Goal: Task Accomplishment & Management: Complete application form

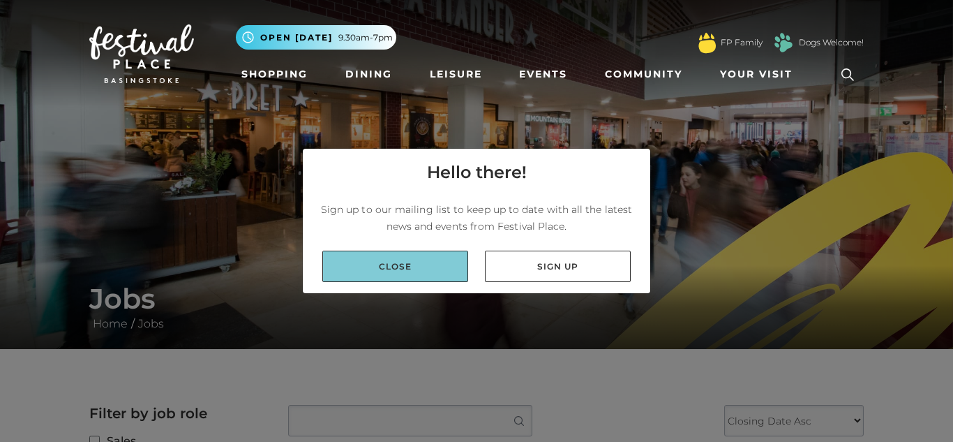
click at [342, 260] on link "Close" at bounding box center [395, 265] width 146 height 31
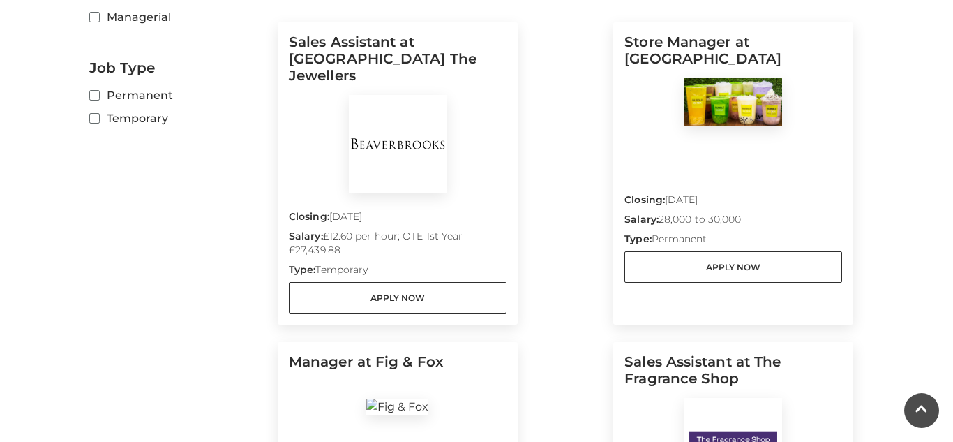
scroll to position [474, 0]
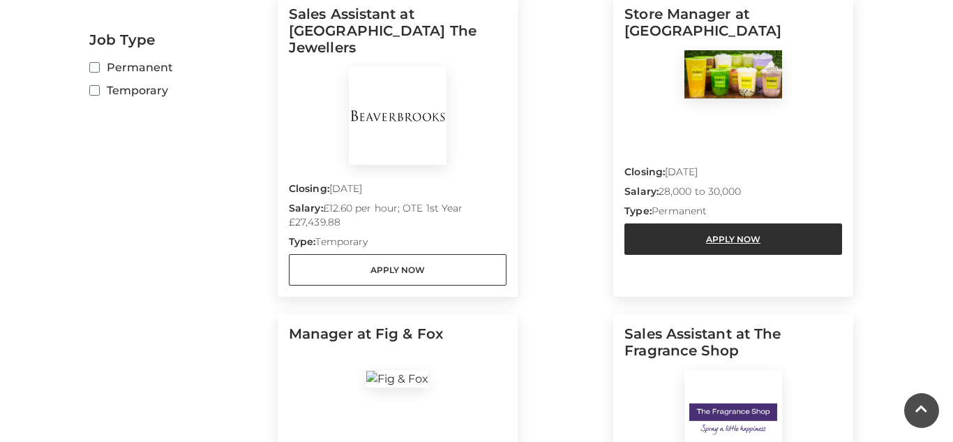
click at [790, 237] on link "Apply Now" at bounding box center [733, 238] width 218 height 31
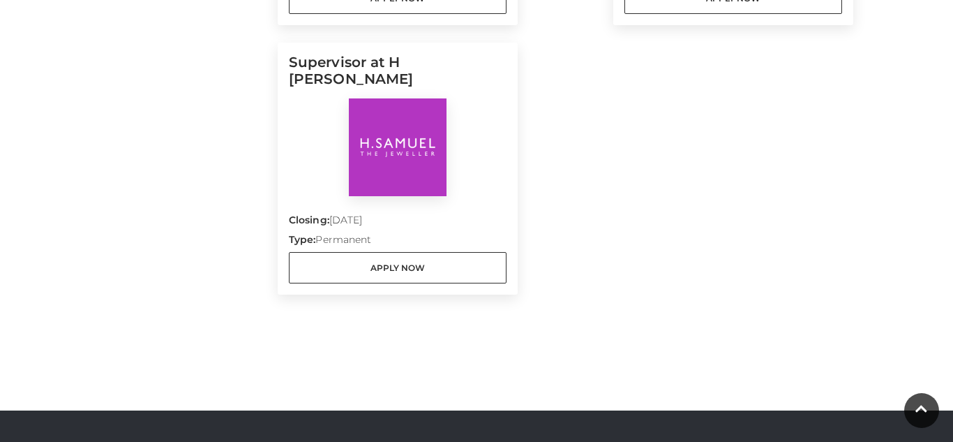
scroll to position [1032, 0]
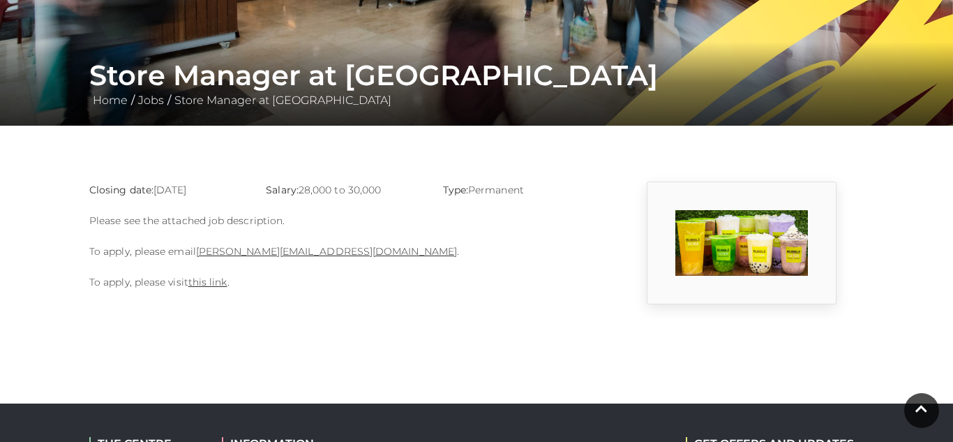
scroll to position [251, 0]
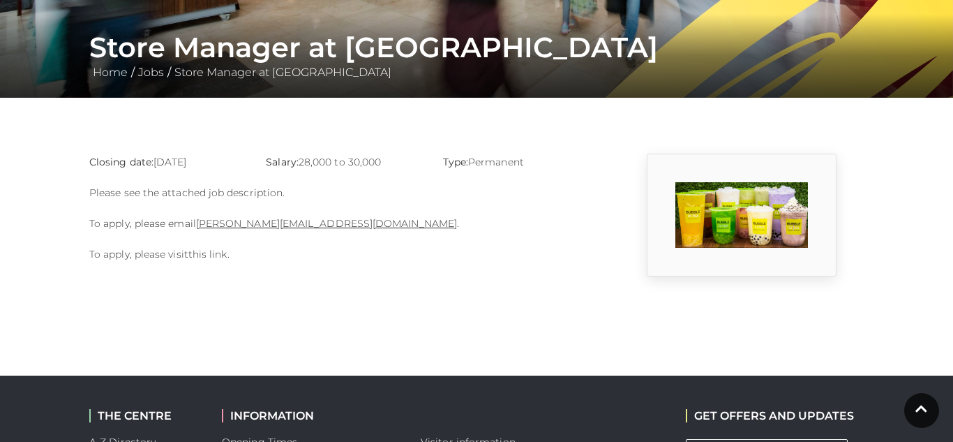
click at [215, 257] on link "this link" at bounding box center [207, 254] width 39 height 13
